Goal: Task Accomplishment & Management: Use online tool/utility

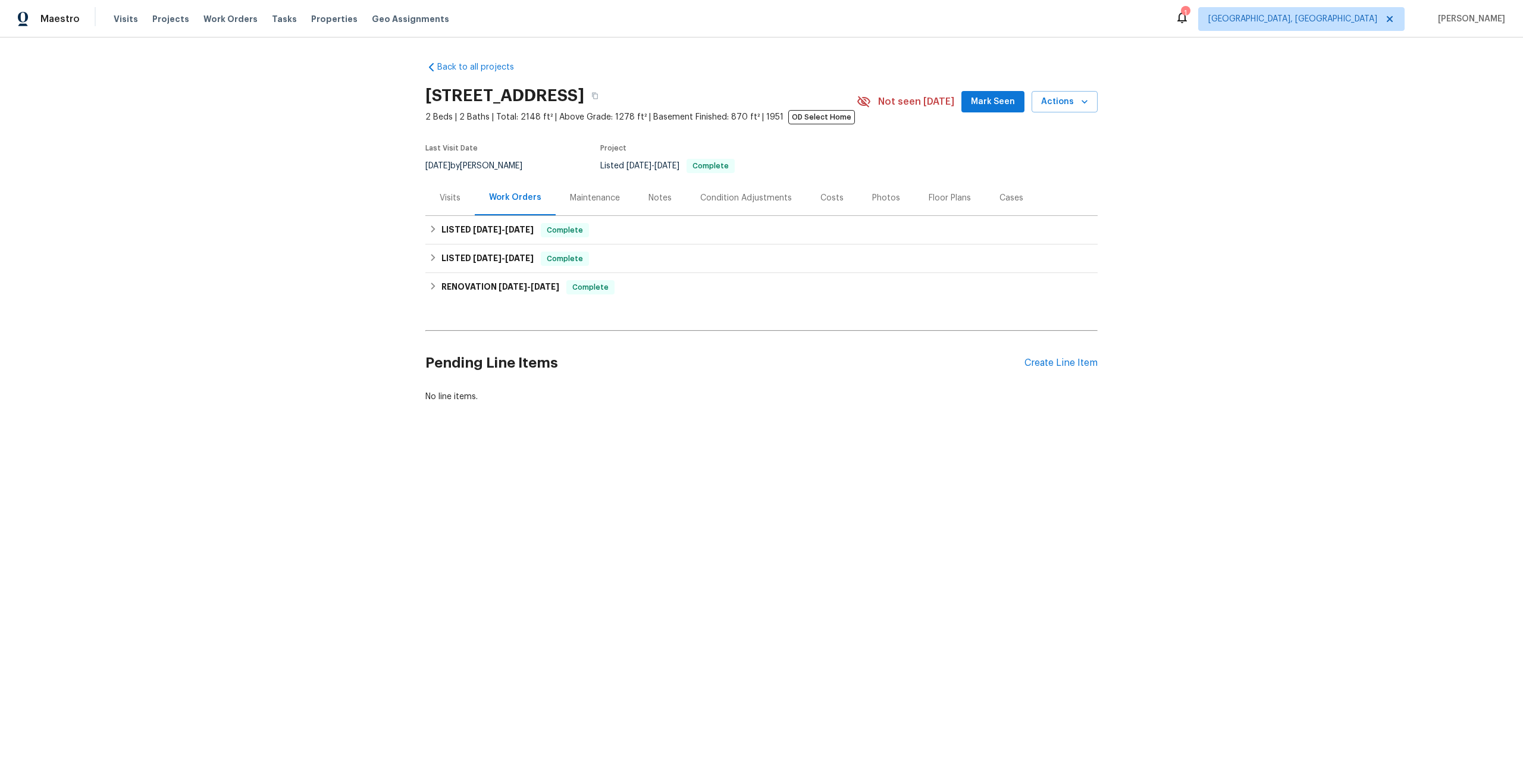
click at [452, 202] on div "Visits" at bounding box center [449, 198] width 21 height 12
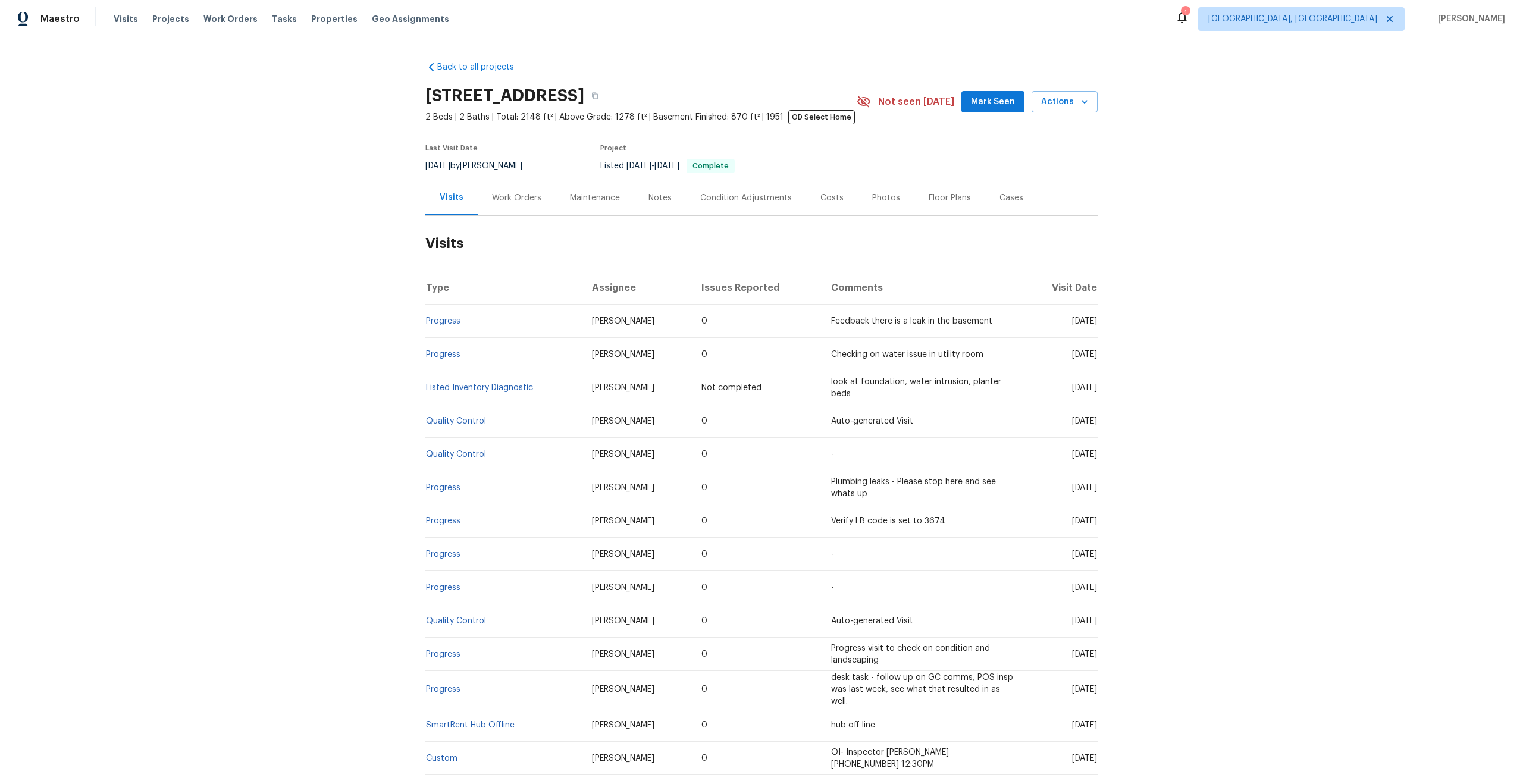
click at [981, 324] on td "Feedback there is a leak in the basement" at bounding box center [922, 321] width 201 height 33
click at [1055, 108] on span "Actions" at bounding box center [1064, 102] width 47 height 15
click at [1031, 151] on li "Schedule a visit" at bounding box center [1025, 146] width 140 height 19
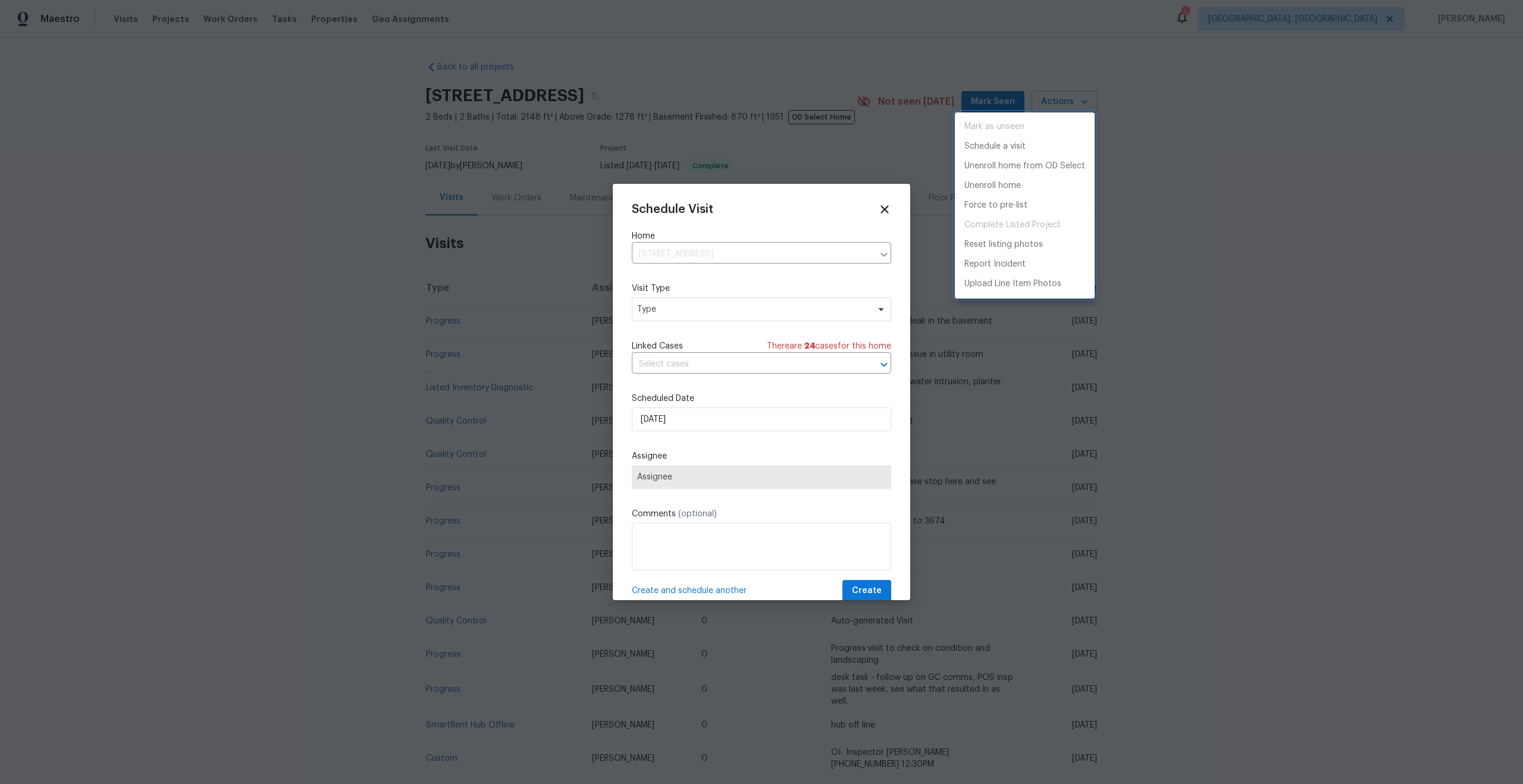
click at [801, 321] on div at bounding box center [761, 392] width 1523 height 784
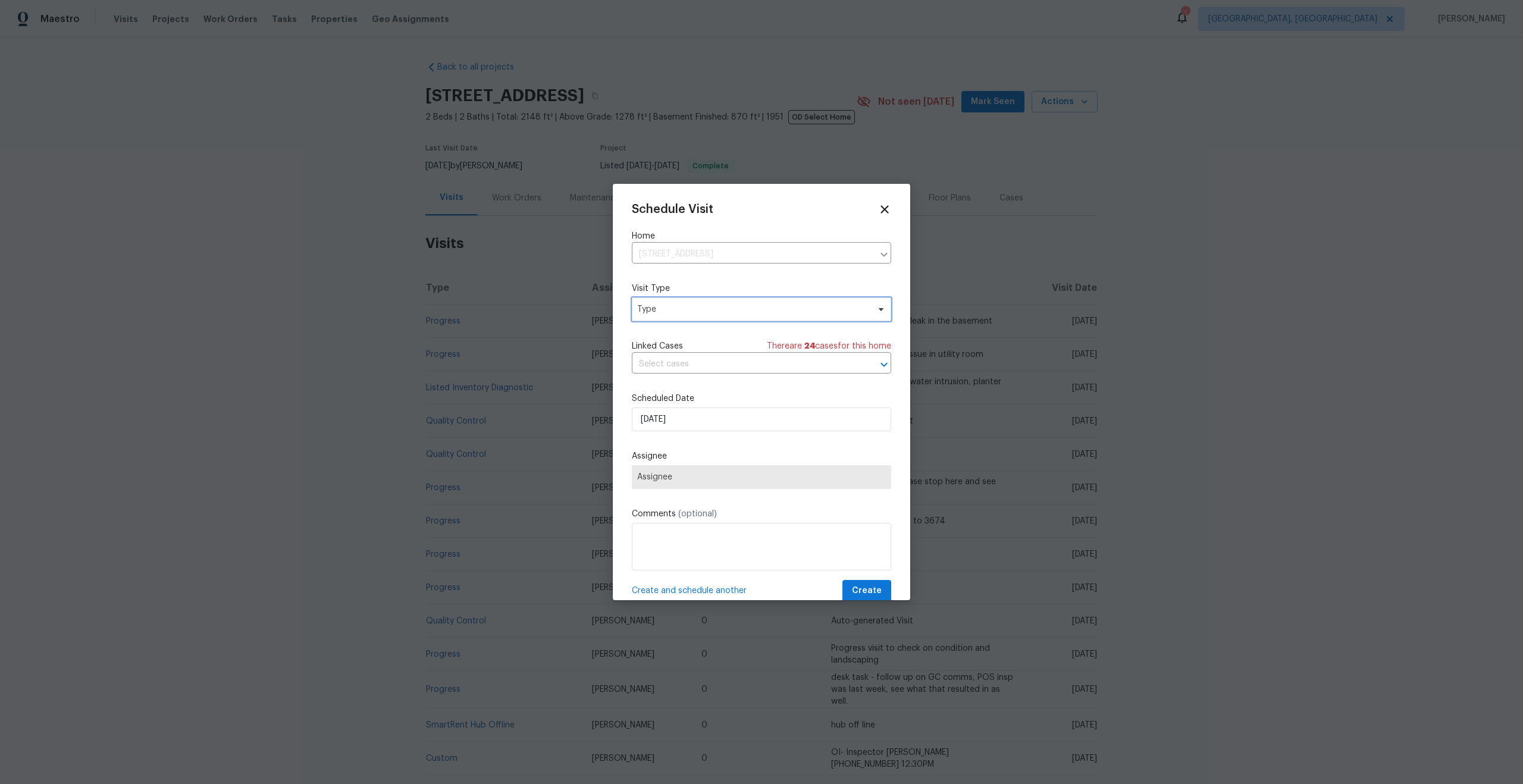
click at [800, 312] on span "Type" at bounding box center [753, 309] width 232 height 12
type input "sma"
click at [690, 381] on div "SmartRent Issue" at bounding box center [671, 381] width 65 height 12
click at [692, 473] on span "Assignee" at bounding box center [754, 477] width 233 height 9
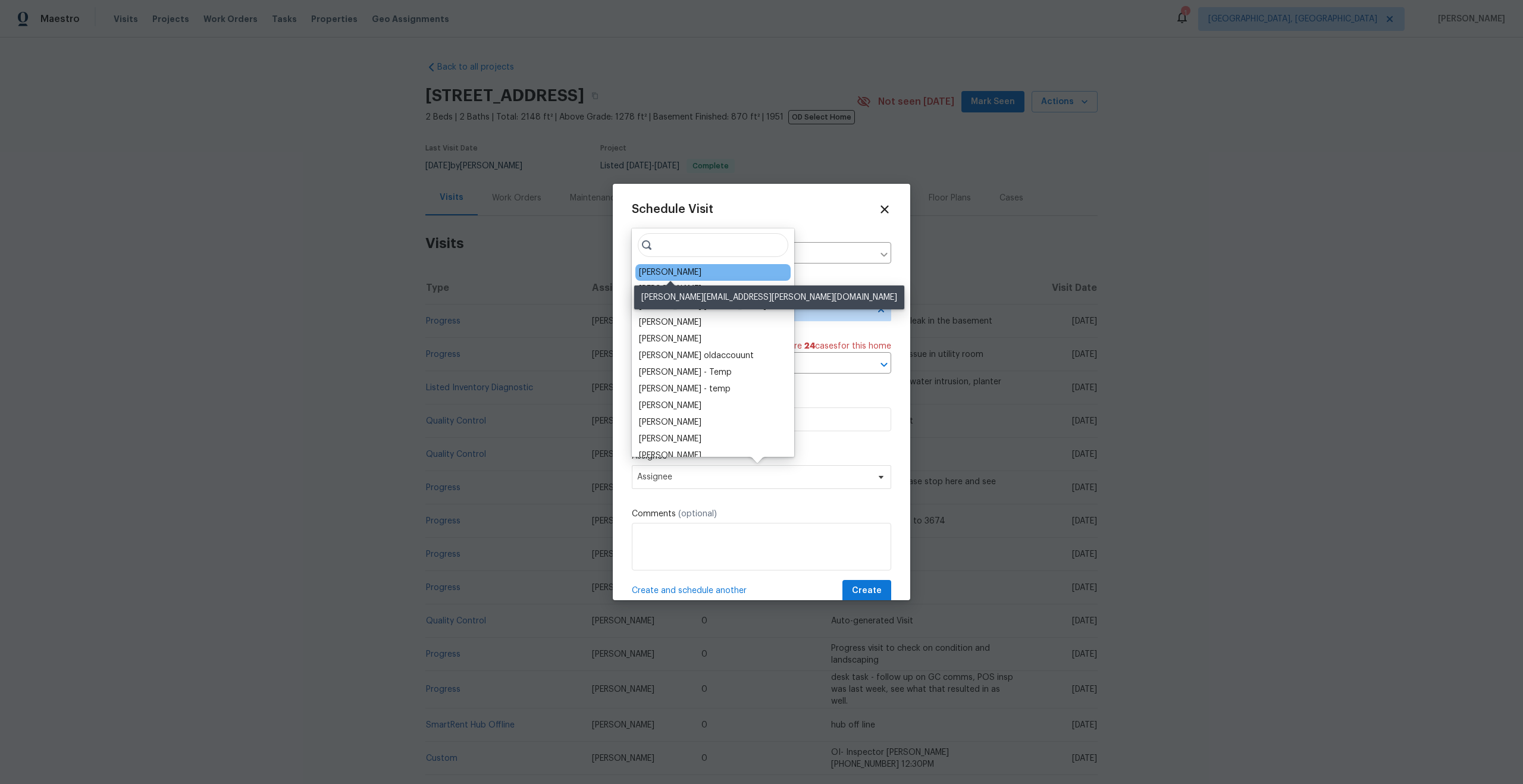
click at [668, 275] on div "[PERSON_NAME]" at bounding box center [670, 272] width 63 height 12
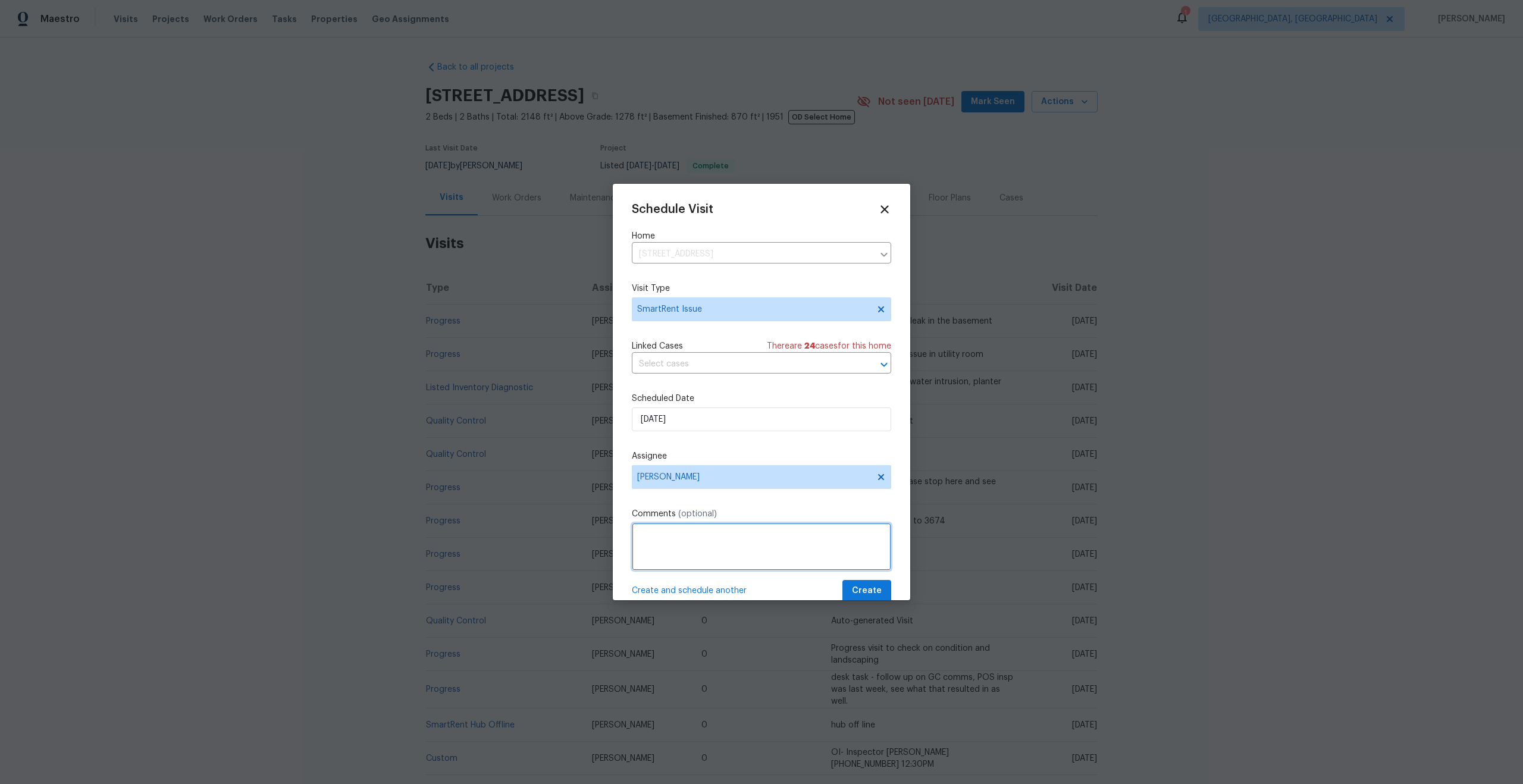
click at [697, 547] on textarea at bounding box center [761, 547] width 259 height 48
type textarea "#"
paste textarea "This home is currently in Traditional Listing that is eligible to be switched t…"
type textarea "This home is currently in Traditional Listing that is eligible to be switched t…"
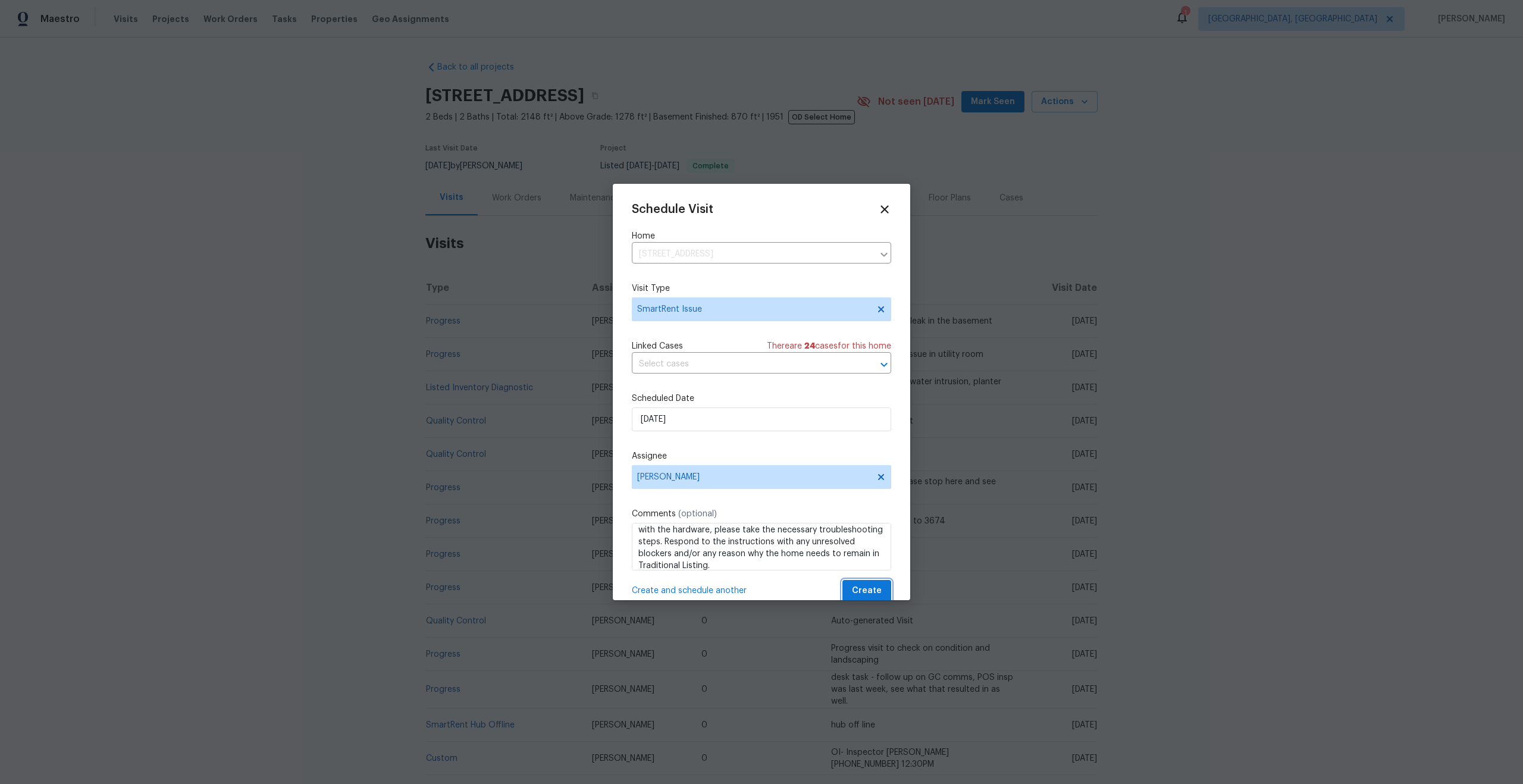
click at [859, 586] on span "Create" at bounding box center [867, 591] width 29 height 15
